Goal: Check status: Check status

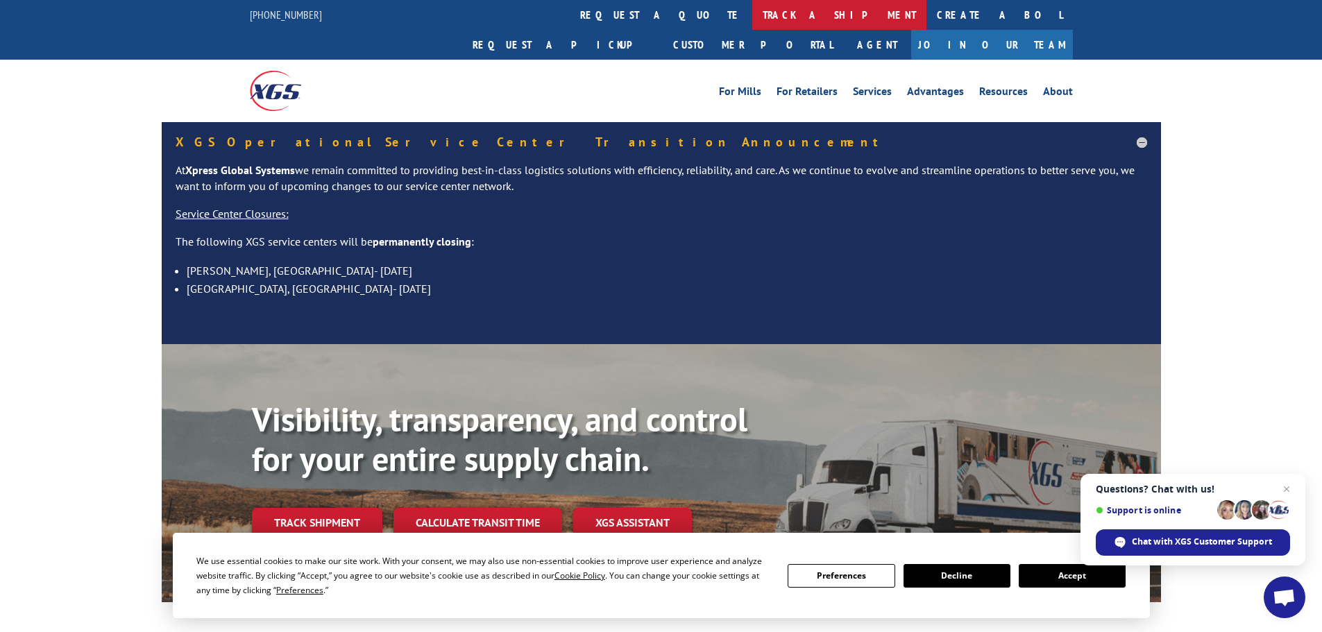
click at [753, 16] on link "track a shipment" at bounding box center [840, 15] width 174 height 30
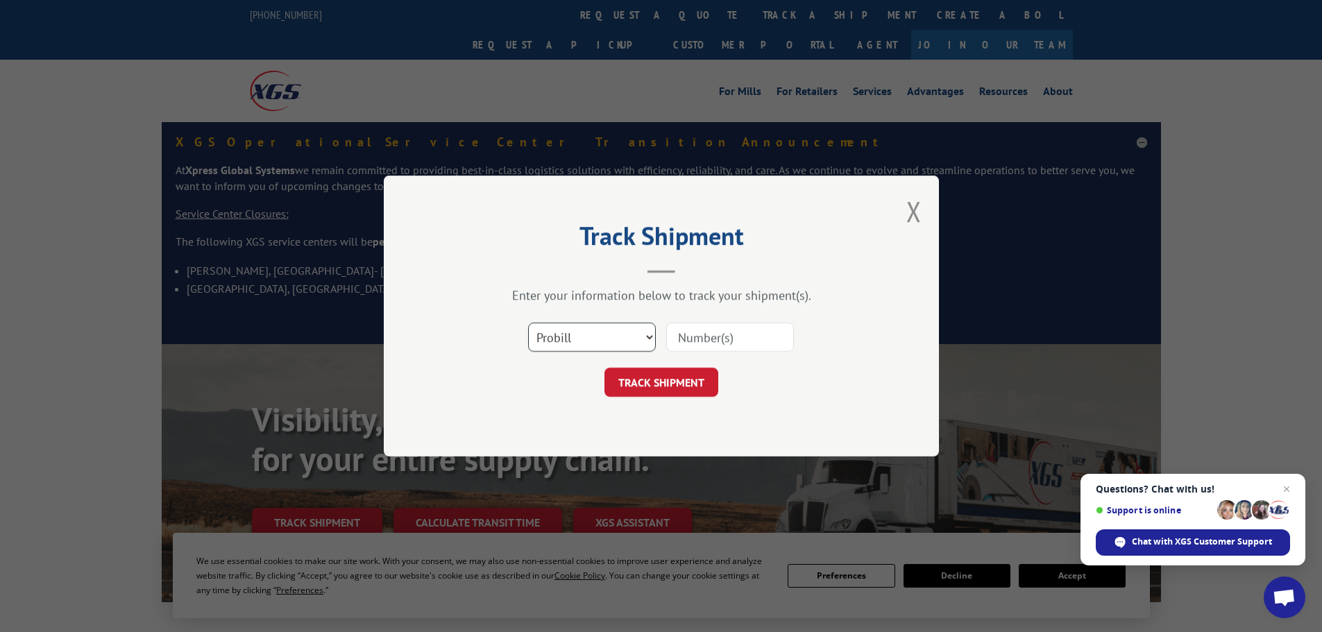
click at [624, 335] on select "Select category... Probill BOL PO" at bounding box center [592, 337] width 128 height 29
select select "bol"
click at [528, 323] on select "Select category... Probill BOL PO" at bounding box center [592, 337] width 128 height 29
click at [702, 342] on input at bounding box center [730, 337] width 128 height 29
type input "60111592770"
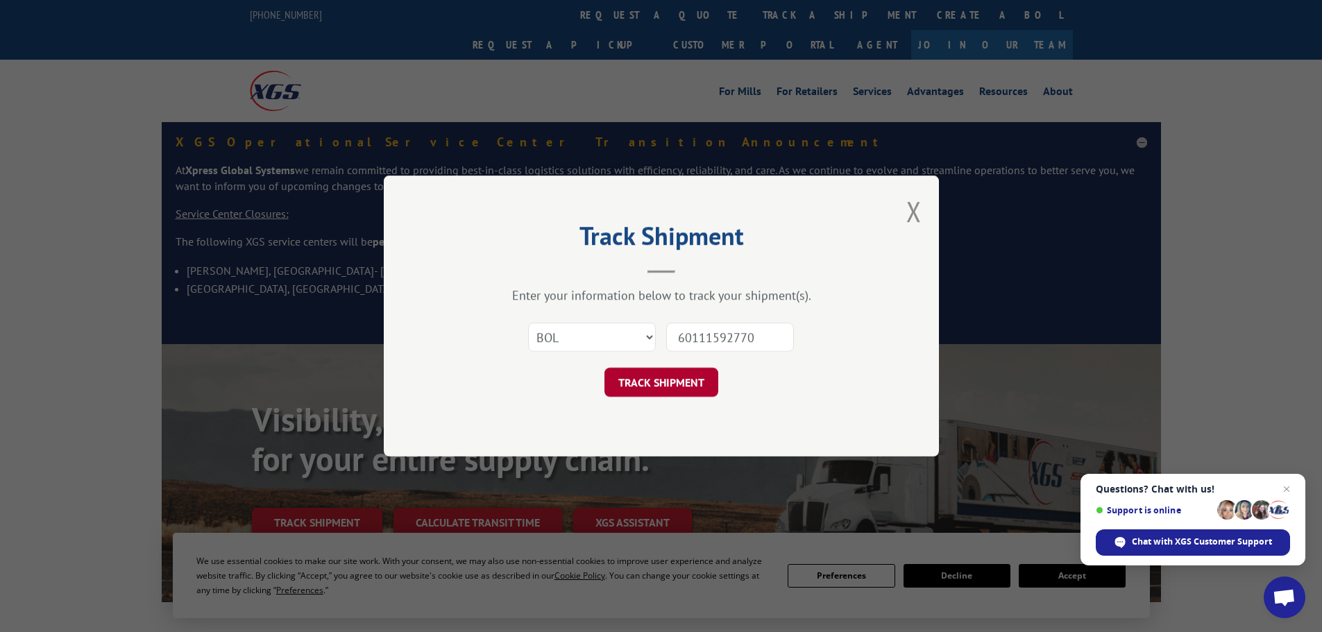
click at [689, 379] on button "TRACK SHIPMENT" at bounding box center [662, 382] width 114 height 29
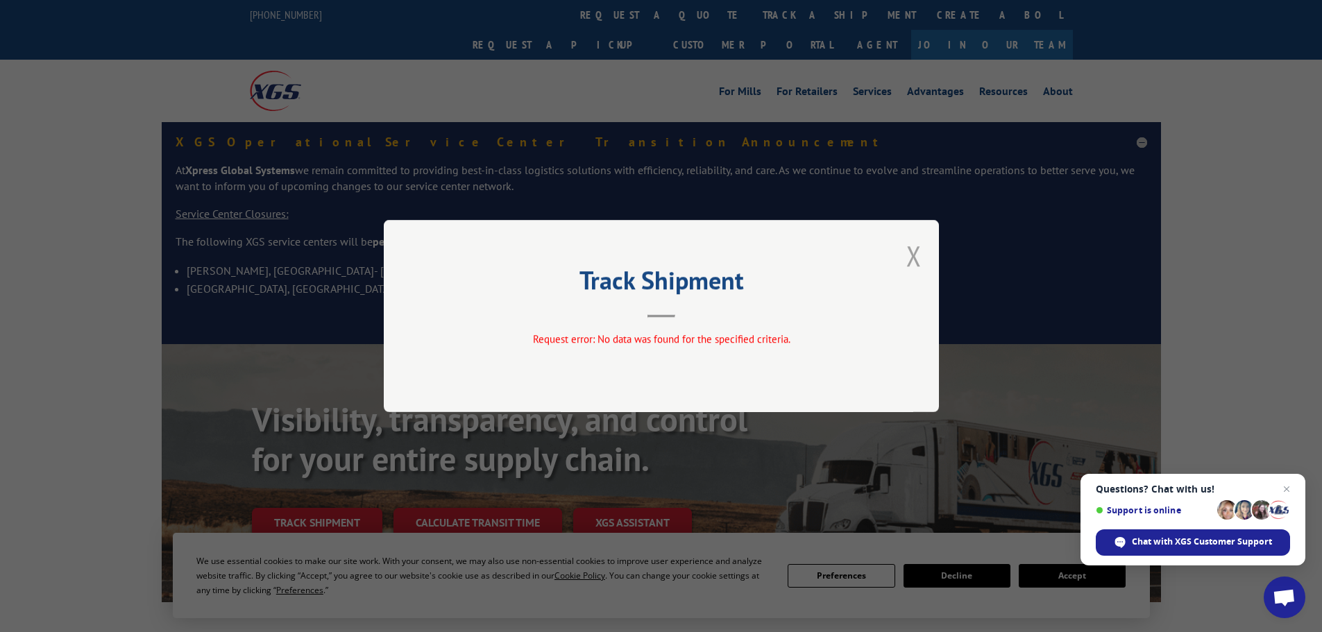
click at [911, 254] on button "Close modal" at bounding box center [914, 255] width 15 height 37
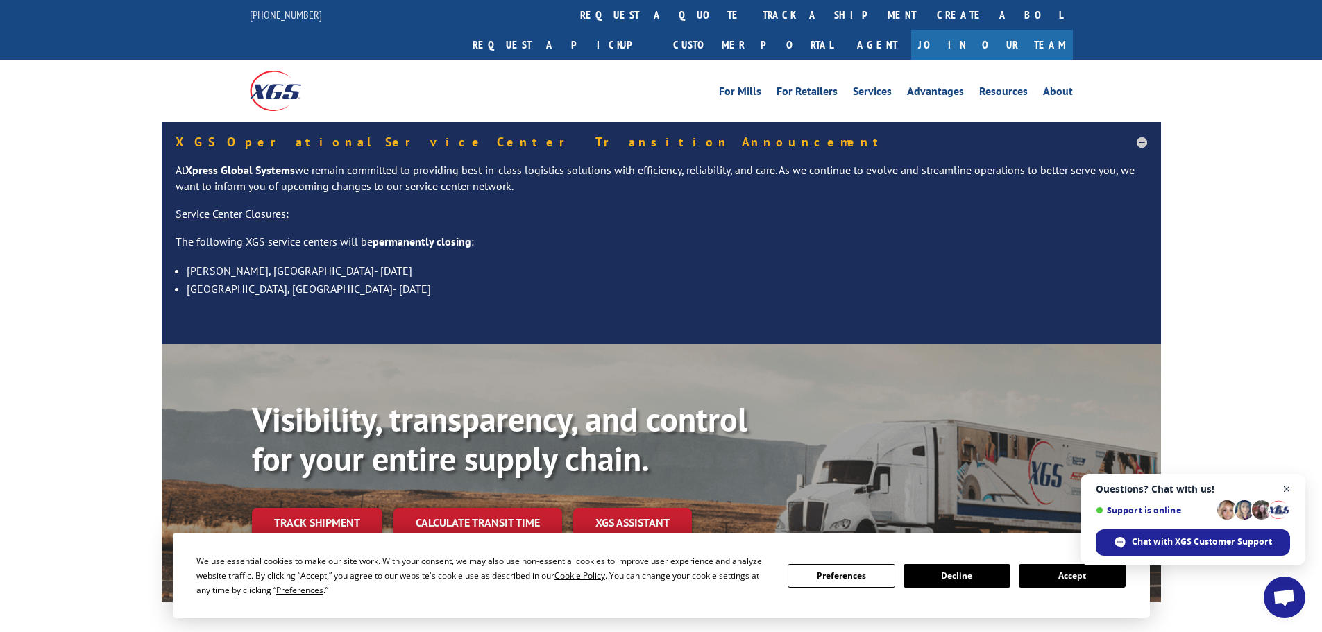
click at [1287, 485] on span "Open chat" at bounding box center [1287, 489] width 17 height 17
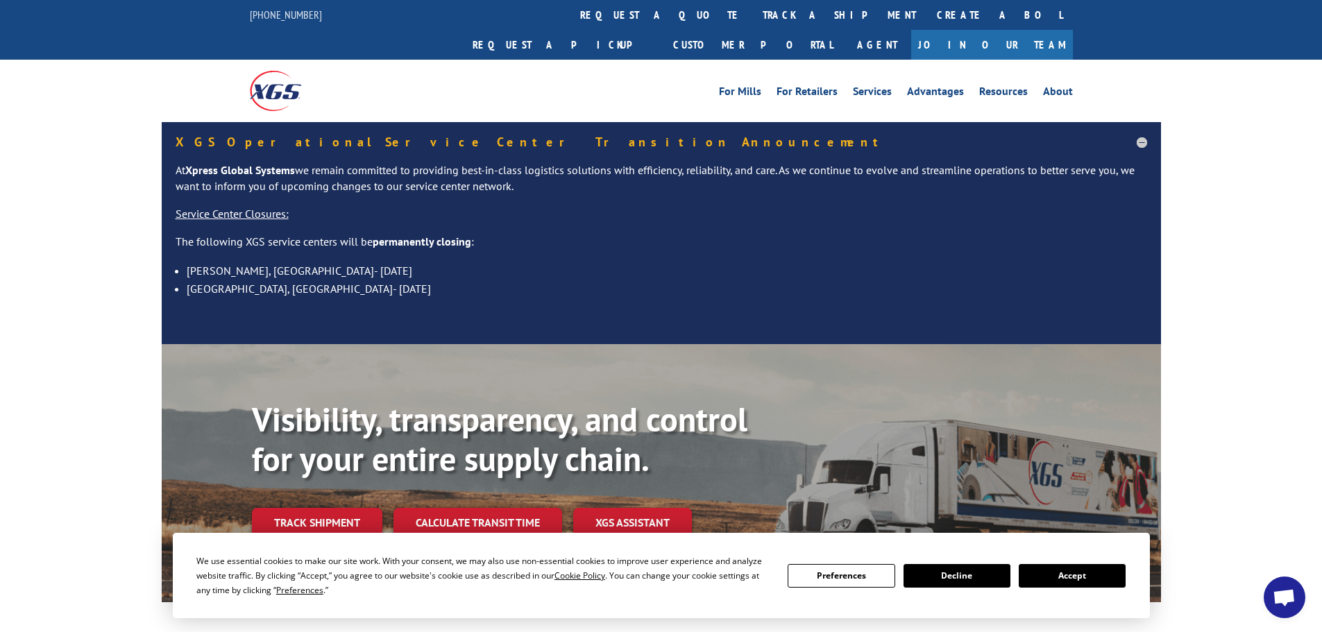
click at [936, 568] on button "Decline" at bounding box center [957, 576] width 107 height 24
